Goal: Information Seeking & Learning: Learn about a topic

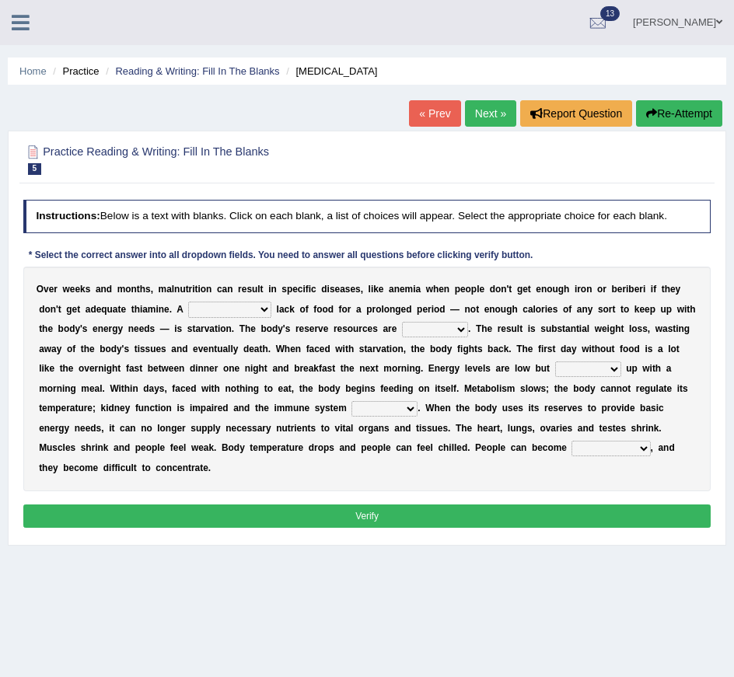
click at [247, 309] on select "severe distinguishing proper distinctive" at bounding box center [229, 310] width 83 height 16
click at [249, 310] on select "severe distinguishing proper distinctive" at bounding box center [229, 310] width 83 height 16
select select "severe"
click at [450, 327] on select "obsoleted depleted pelleted deleted" at bounding box center [435, 330] width 66 height 16
select select "depleted"
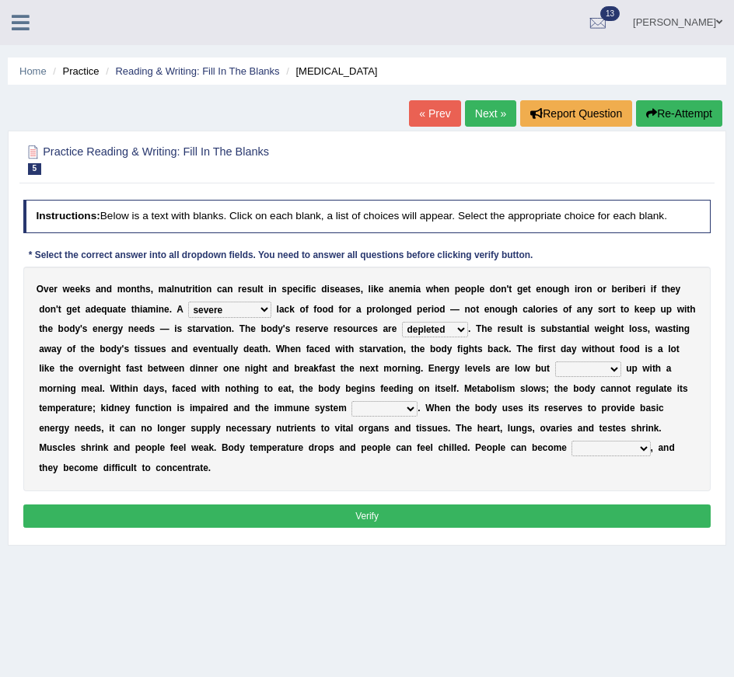
click at [589, 371] on select "feed come chill pick" at bounding box center [588, 370] width 66 height 16
click at [599, 369] on select "feed come chill pick" at bounding box center [588, 370] width 66 height 16
select select "come"
click at [393, 409] on select "deepens deafens weakens surpasses" at bounding box center [384, 409] width 66 height 16
select select "weakens"
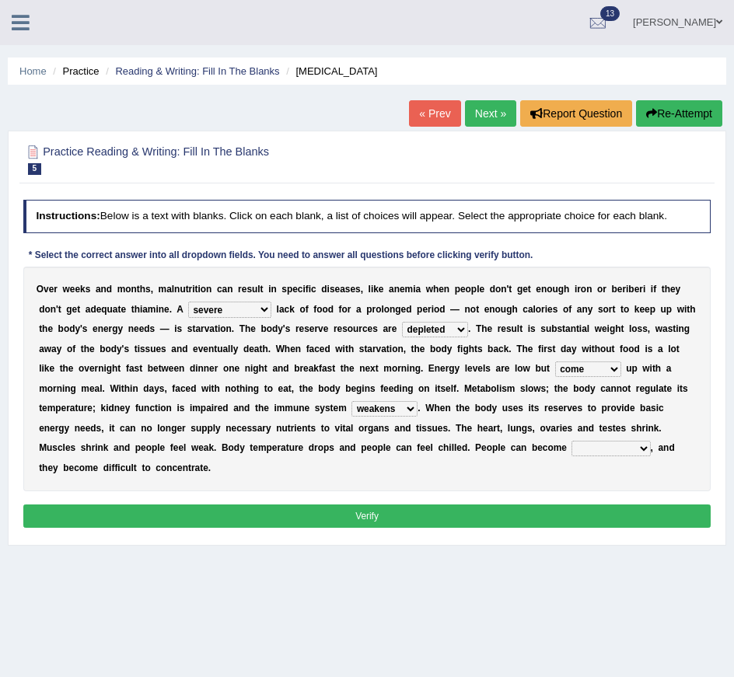
click at [572, 445] on select "irritable commutable indisputable transportable" at bounding box center [611, 449] width 79 height 16
select select "irritable"
click at [447, 522] on button "Verify" at bounding box center [367, 516] width 688 height 23
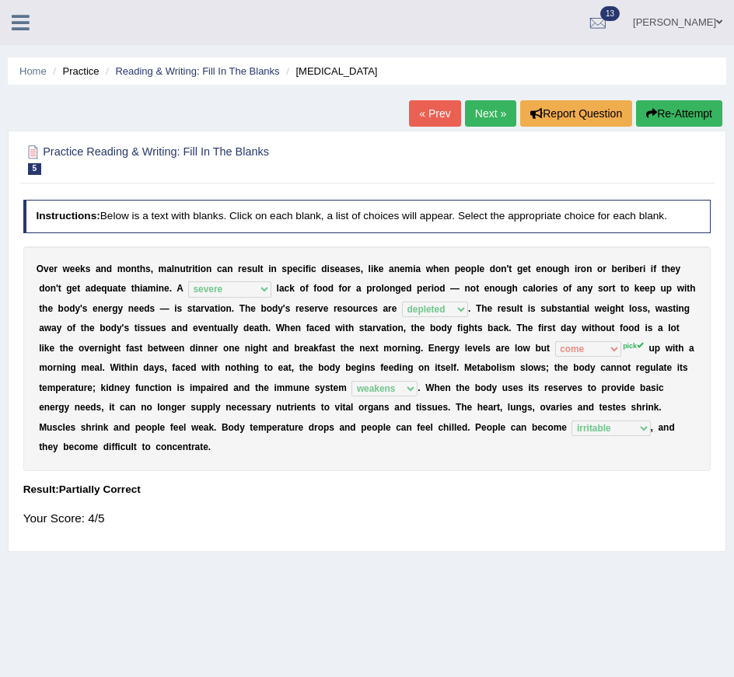
click at [484, 112] on link "Next »" at bounding box center [490, 113] width 51 height 26
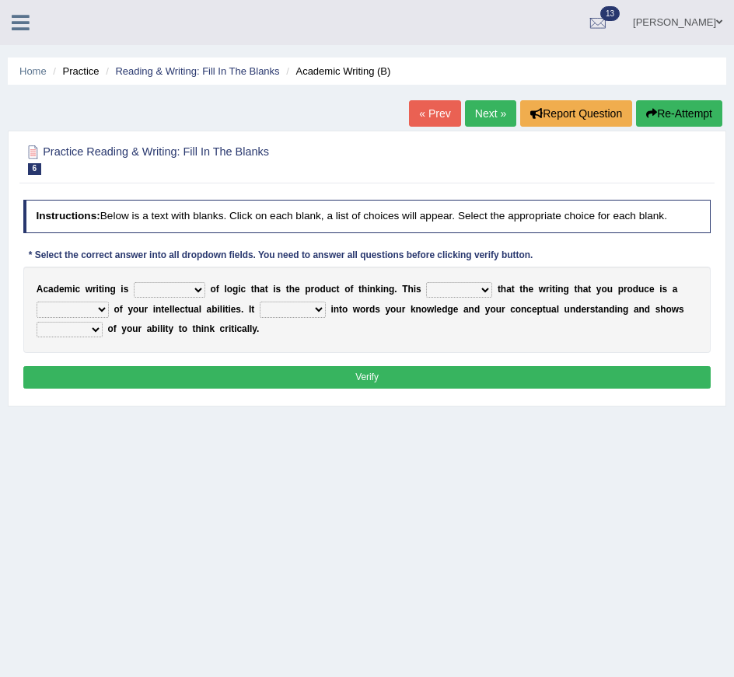
click at [164, 288] on select "expectation entitlement expression exchange" at bounding box center [170, 290] width 72 height 16
select select "expression"
click at [470, 289] on select "means questions stipulates answers" at bounding box center [459, 290] width 66 height 16
select select "means"
click at [103, 310] on select "redundancy mission credit reflection" at bounding box center [73, 310] width 72 height 16
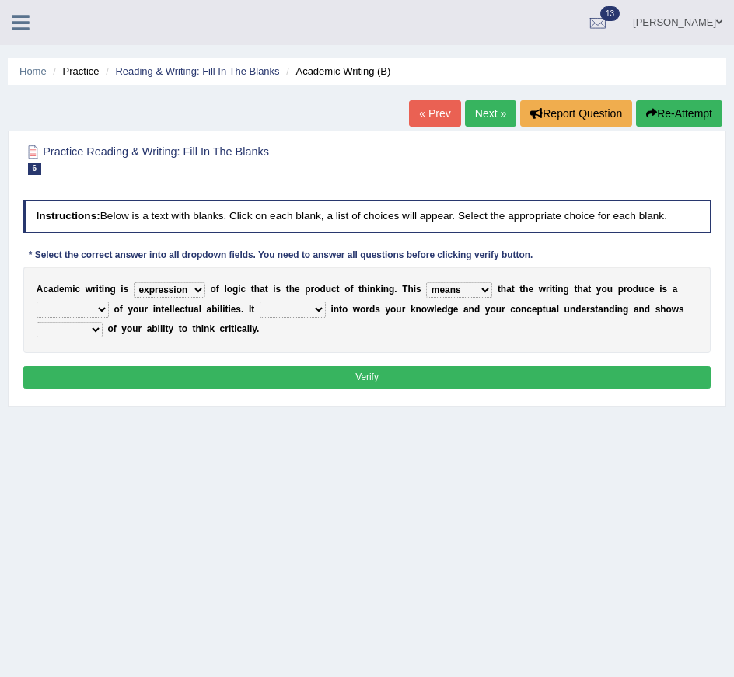
select select "reflection"
click at [298, 311] on select "enriches shows allows puts" at bounding box center [293, 310] width 66 height 16
select select "enriches"
click at [93, 330] on select "hassle excuse capacity evidence" at bounding box center [70, 330] width 66 height 16
select select "evidence"
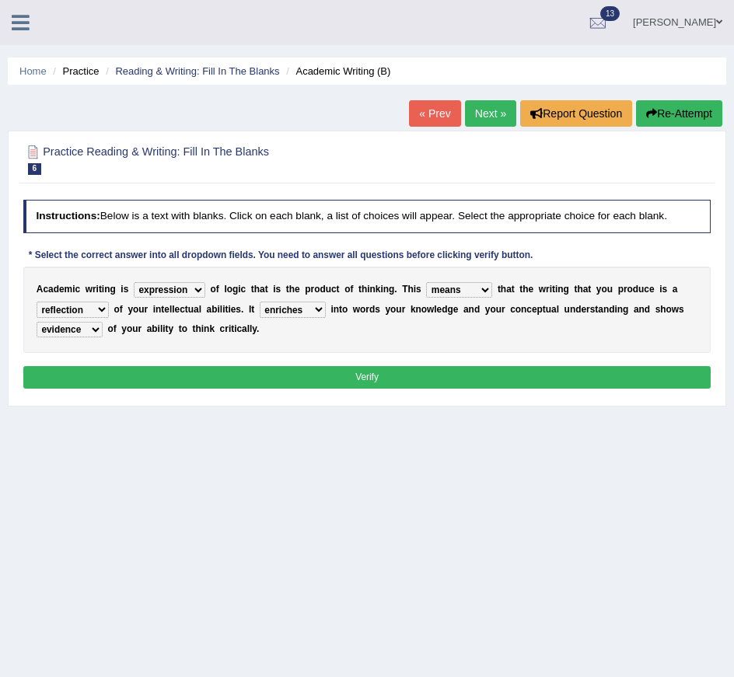
click at [208, 372] on button "Verify" at bounding box center [367, 377] width 688 height 23
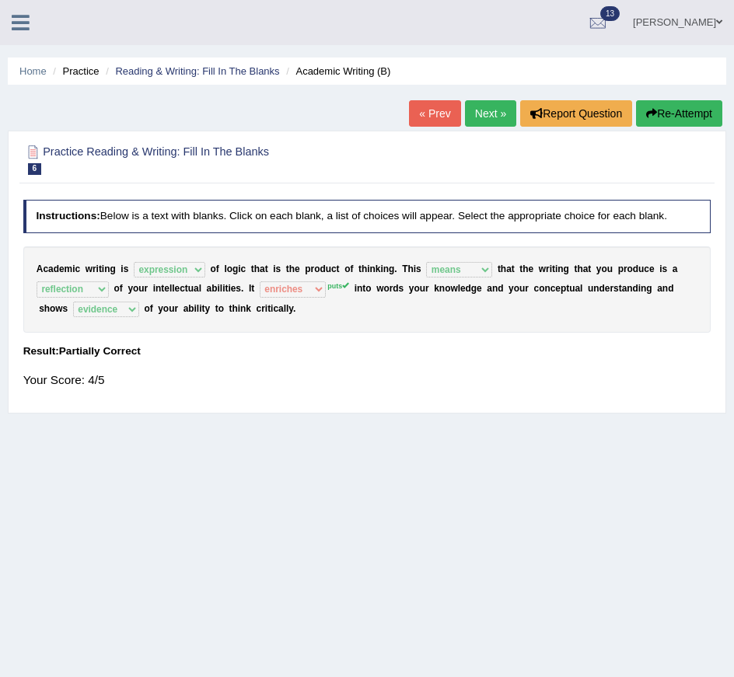
click at [494, 110] on link "Next »" at bounding box center [490, 113] width 51 height 26
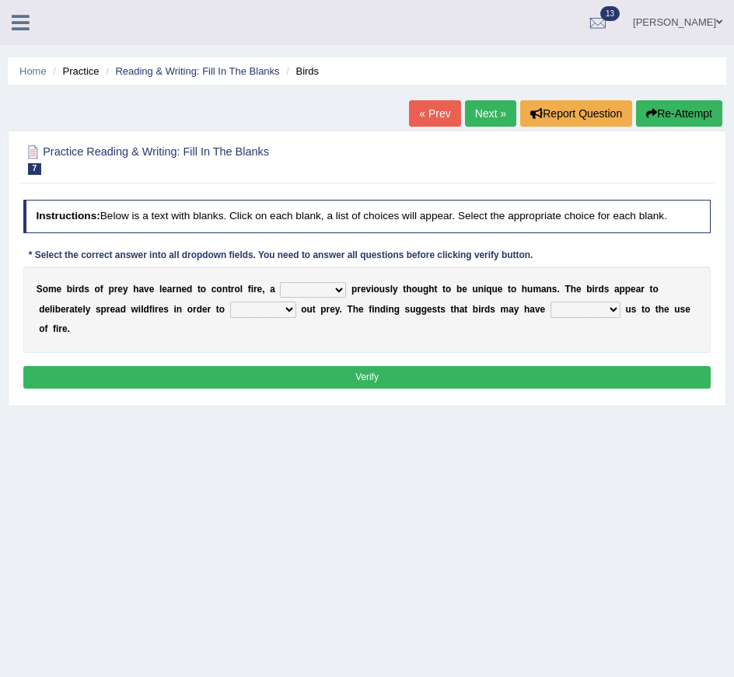
click at [319, 292] on select "question profile tale skill" at bounding box center [313, 290] width 66 height 16
select select "skill"
click at [264, 313] on select "prevent limit span flush" at bounding box center [263, 310] width 66 height 16
select select "limit"
click at [581, 314] on select "prophesied beaten transmitted forced" at bounding box center [586, 310] width 70 height 16
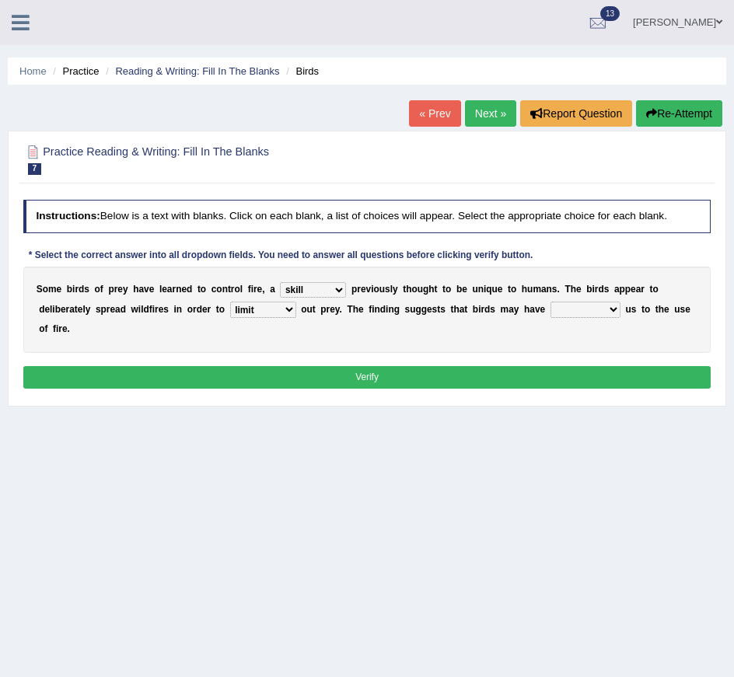
select select "prophesied"
click at [503, 370] on button "Verify" at bounding box center [367, 377] width 688 height 23
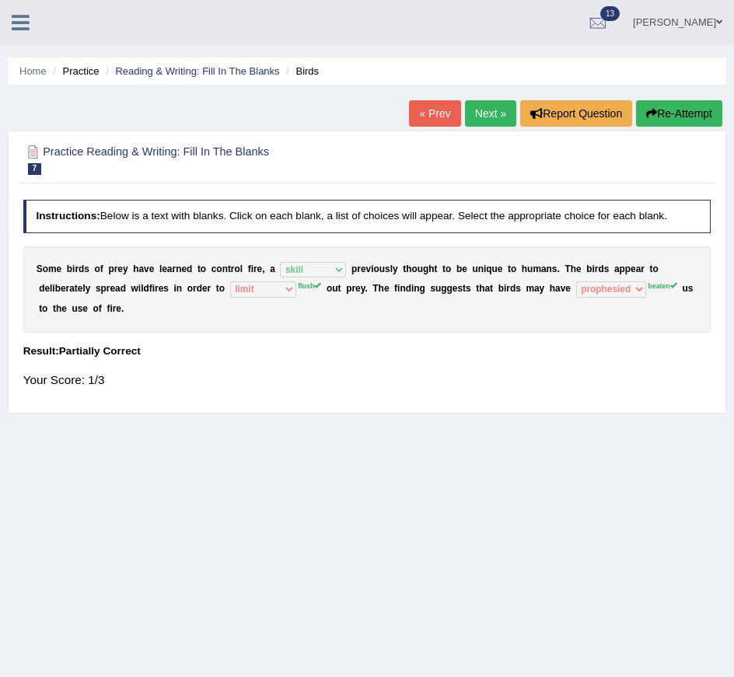
click at [482, 115] on link "Next »" at bounding box center [490, 113] width 51 height 26
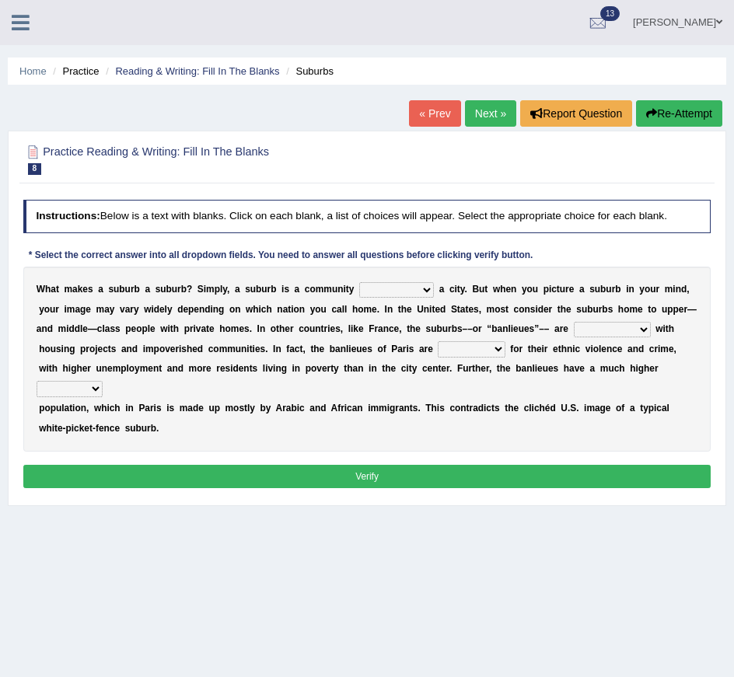
click at [401, 290] on select "lying locating situating surrounding" at bounding box center [396, 290] width 75 height 16
click at [399, 292] on select "lying locating situating surrounding" at bounding box center [396, 290] width 75 height 16
select select "surrounding"
click at [608, 332] on select "antonymous antibiotic synonymous synthetic" at bounding box center [612, 330] width 77 height 16
click at [468, 351] on select "clamorous sensitive famous notorious" at bounding box center [471, 349] width 67 height 16
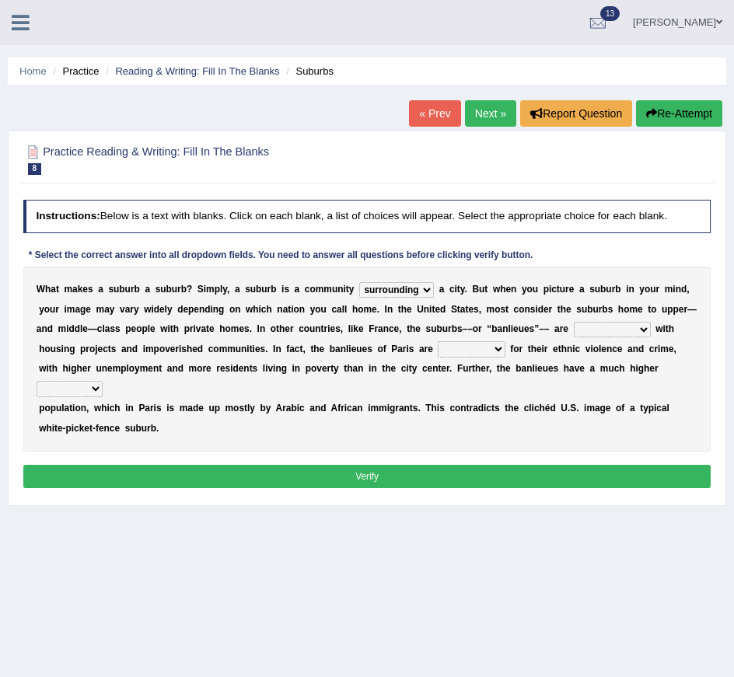
select select "famous"
click at [492, 345] on select "clamorous sensitive famous notorious" at bounding box center [471, 349] width 67 height 16
click at [96, 380] on div "W h a t m a k e s a s u b u r b a s u b u r b ? S i m p l y , a s u b u r b i s…" at bounding box center [367, 359] width 688 height 185
click at [94, 383] on select "local young immigrant senior" at bounding box center [70, 389] width 66 height 16
select select "immigrant"
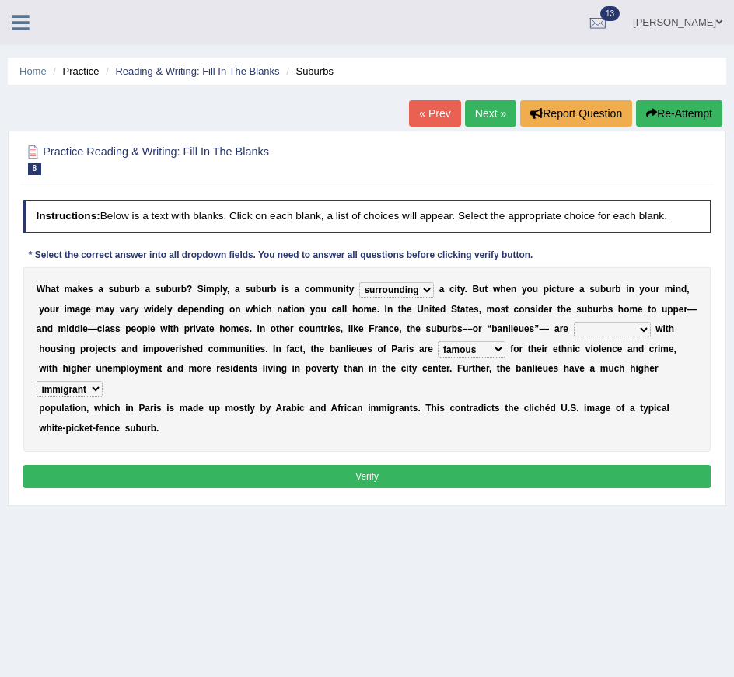
click at [619, 330] on select "antonymous antibiotic synonymous synthetic" at bounding box center [612, 330] width 77 height 16
select select "synonymous"
click at [508, 474] on button "Verify" at bounding box center [367, 476] width 688 height 23
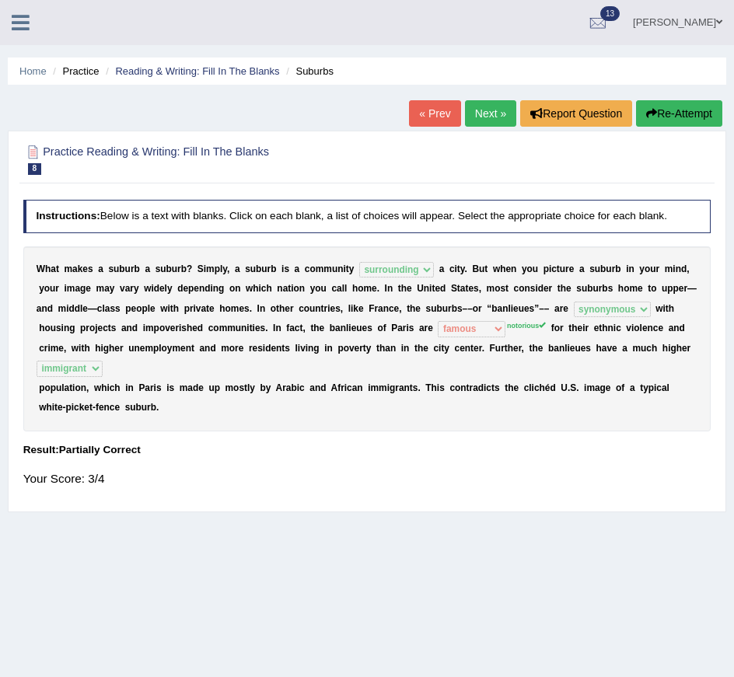
click at [526, 324] on sup "notorious" at bounding box center [526, 326] width 39 height 8
click at [159, 70] on link "Reading & Writing: Fill In The Blanks" at bounding box center [197, 71] width 164 height 12
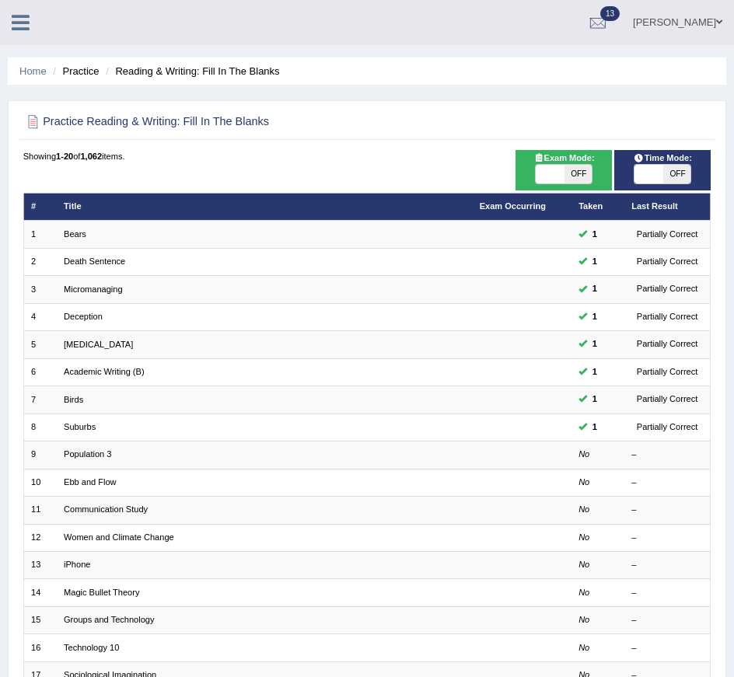
click at [18, 13] on icon at bounding box center [21, 22] width 18 height 20
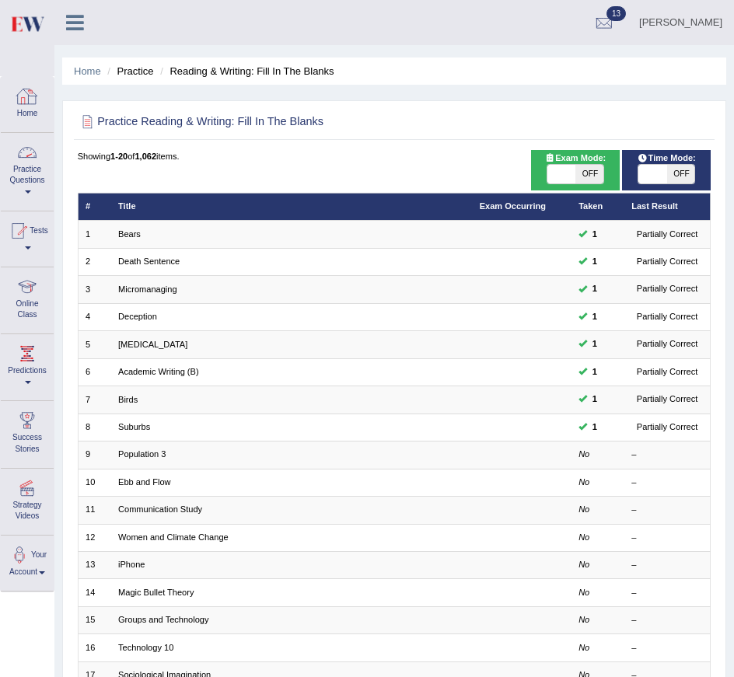
click at [34, 174] on link "Practice Questions" at bounding box center [27, 169] width 53 height 73
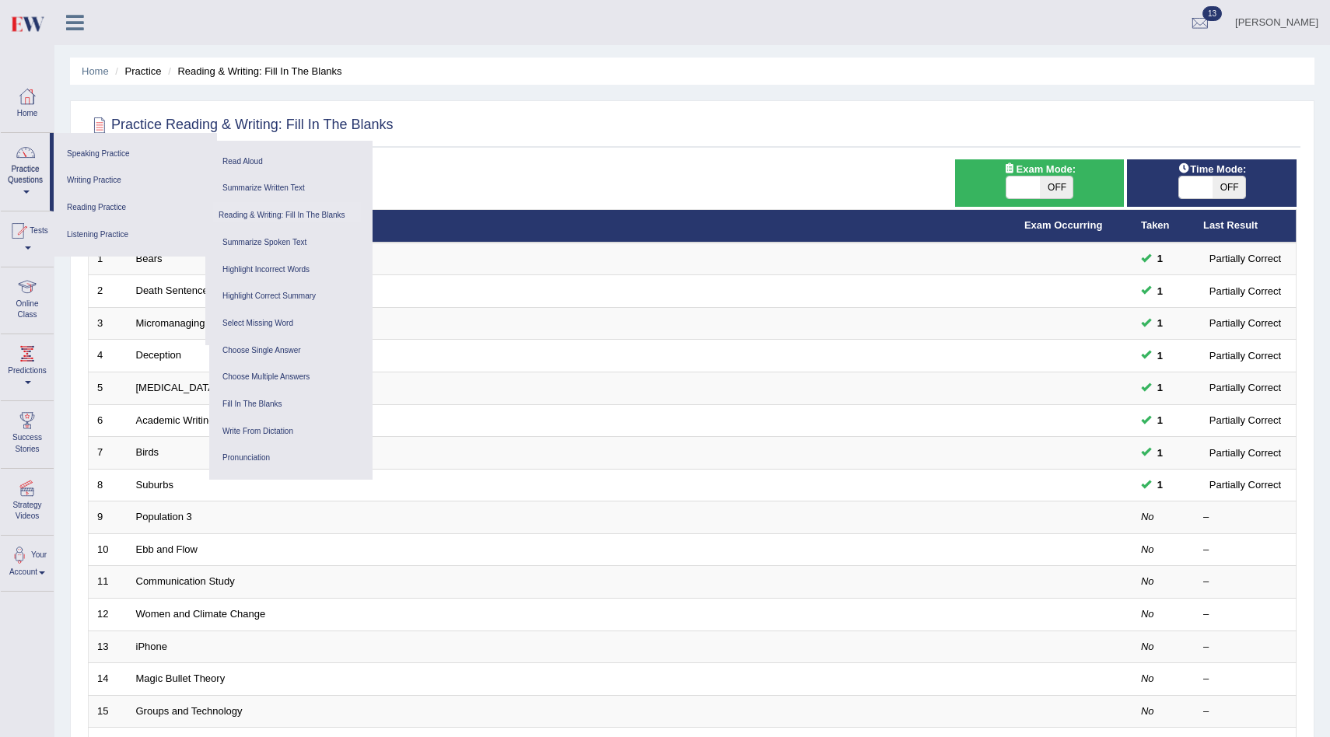
click at [75, 24] on icon at bounding box center [75, 22] width 18 height 20
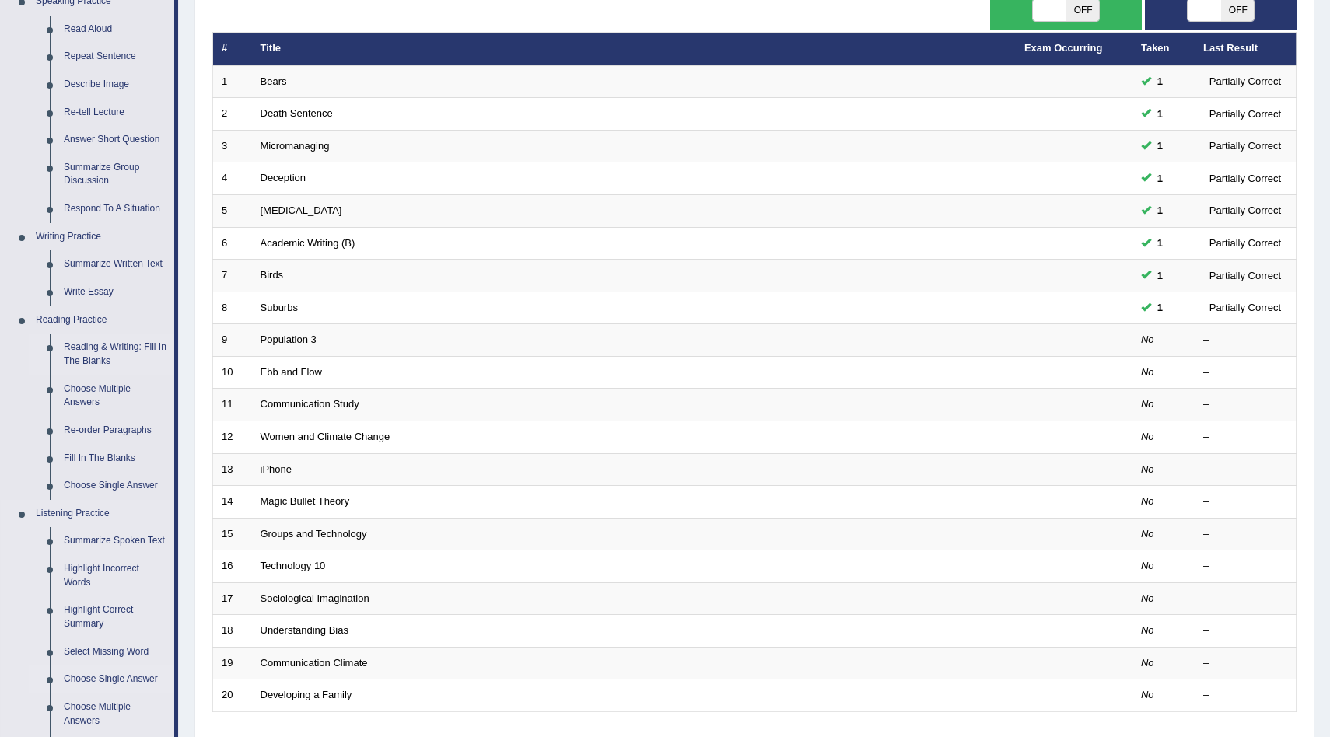
scroll to position [172, 0]
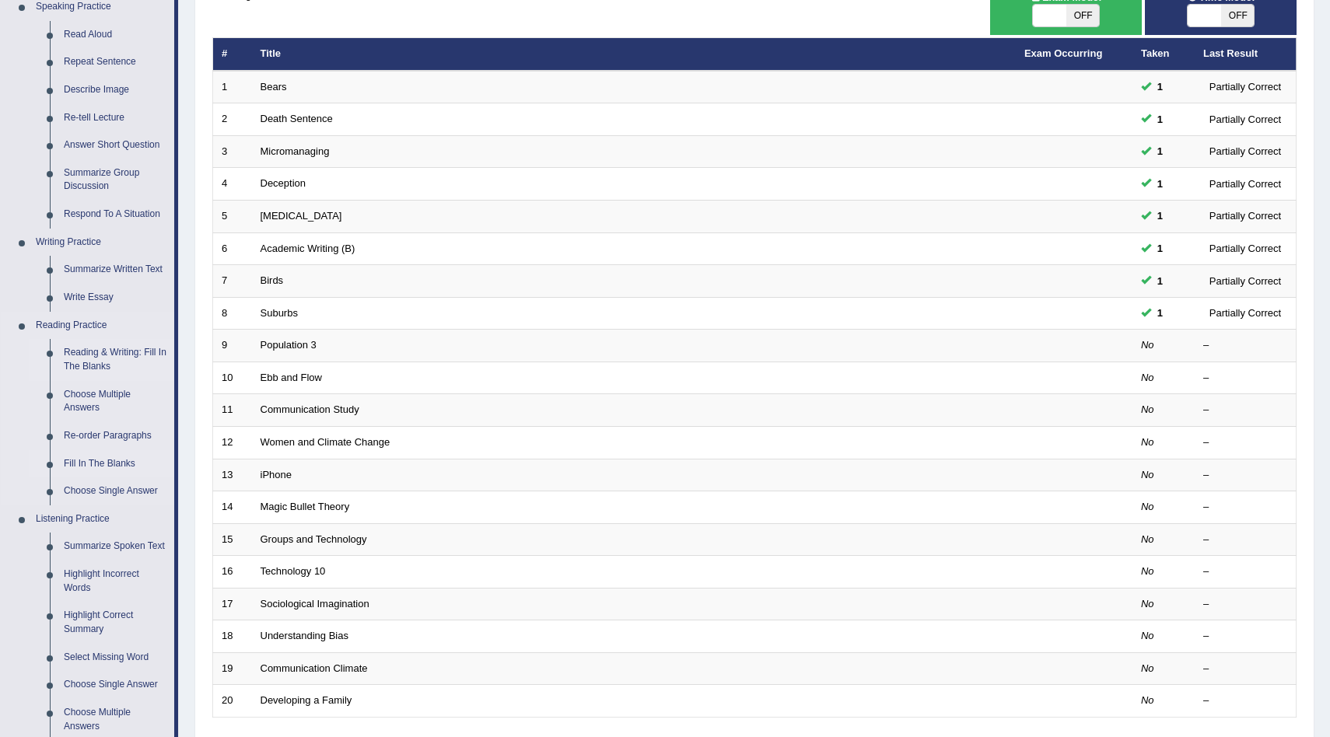
click at [114, 461] on link "Fill In The Blanks" at bounding box center [115, 464] width 117 height 28
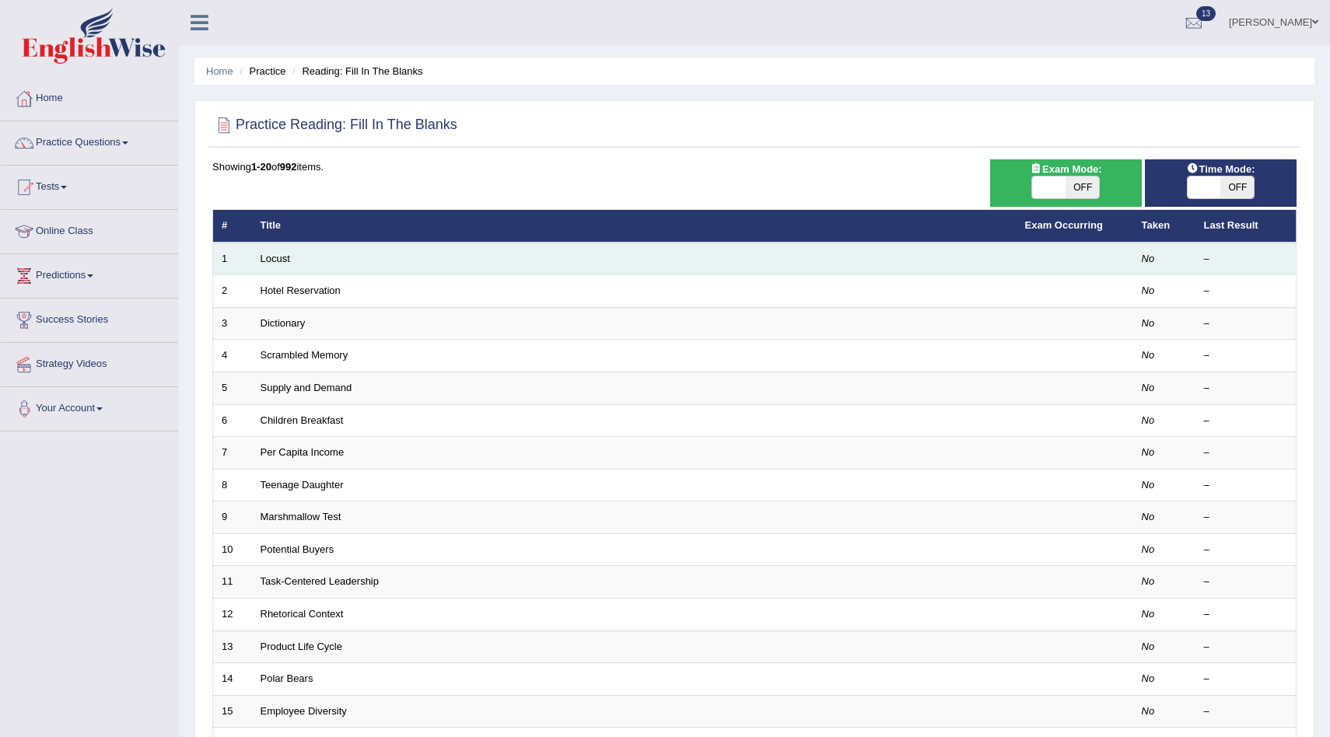
click at [535, 258] on td "Locust" at bounding box center [634, 259] width 764 height 33
click at [275, 255] on link "Locust" at bounding box center [276, 259] width 30 height 12
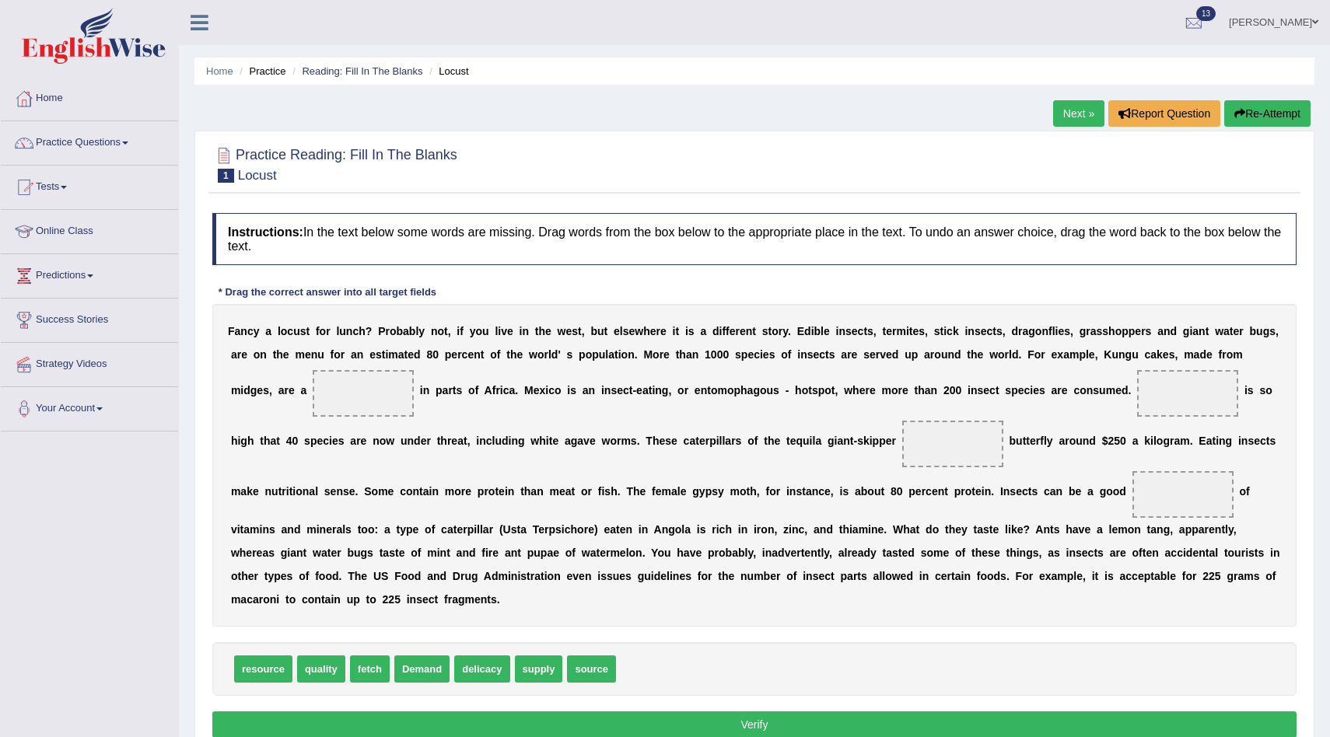
click at [358, 386] on span at bounding box center [363, 393] width 101 height 47
drag, startPoint x: 590, startPoint y: 664, endPoint x: 352, endPoint y: 400, distance: 355.7
drag, startPoint x: 359, startPoint y: 390, endPoint x: 603, endPoint y: 677, distance: 376.8
drag, startPoint x: 249, startPoint y: 670, endPoint x: 339, endPoint y: 401, distance: 283.8
drag, startPoint x: 365, startPoint y: 665, endPoint x: 1209, endPoint y: 388, distance: 888.0
